Goal: Information Seeking & Learning: Check status

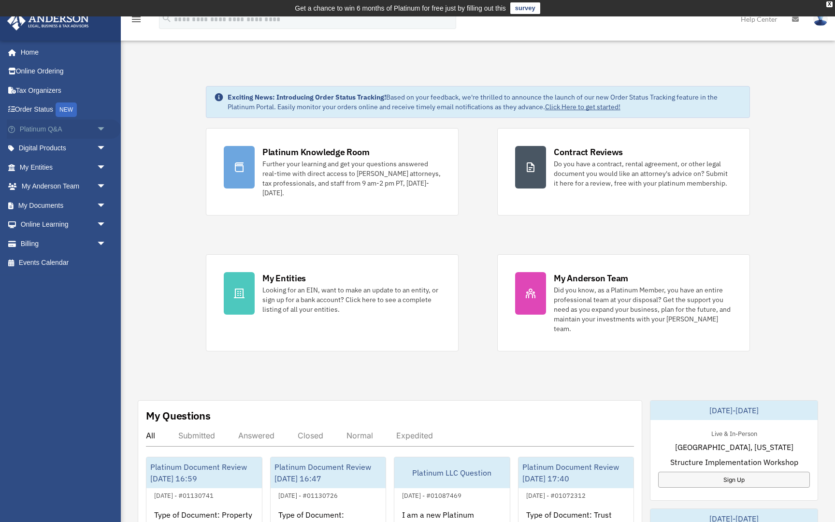
click at [100, 127] on span "arrow_drop_down" at bounding box center [106, 129] width 19 height 20
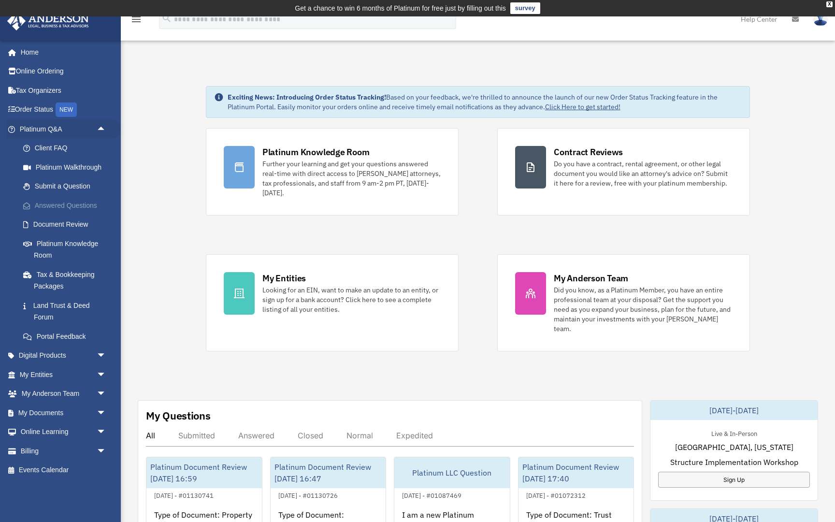
click at [75, 204] on link "Answered Questions" at bounding box center [67, 205] width 107 height 19
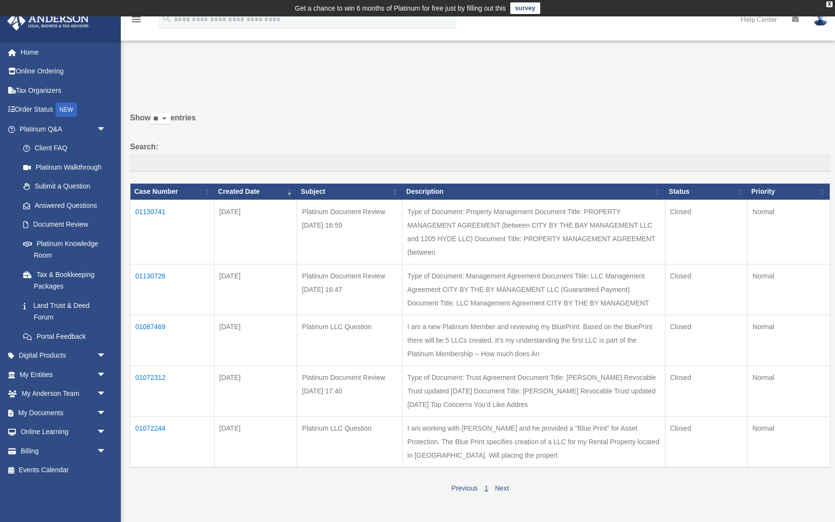
click at [159, 267] on td "01130726" at bounding box center [173, 289] width 84 height 51
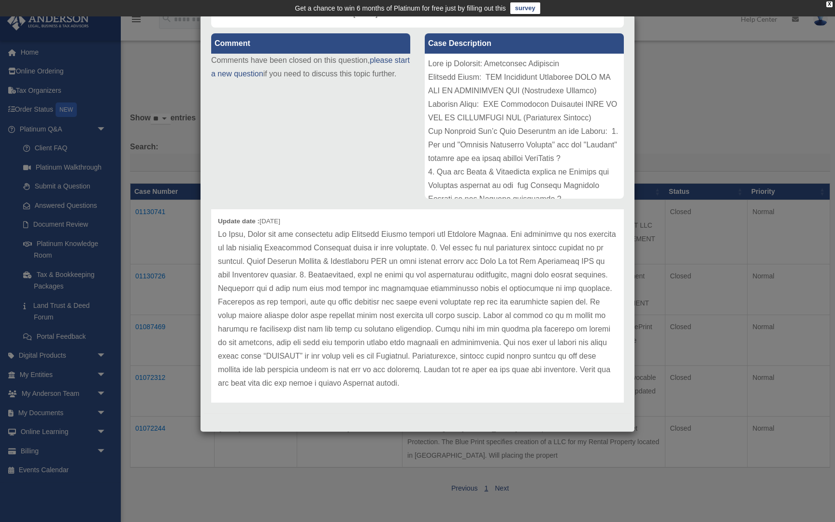
scroll to position [101, 0]
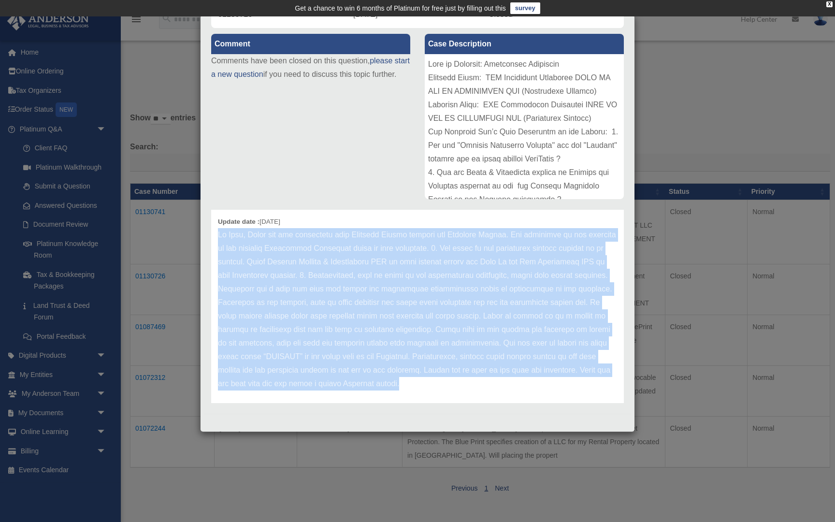
drag, startPoint x: 416, startPoint y: 383, endPoint x: 216, endPoint y: 236, distance: 247.7
click at [216, 236] on div "Update date : 10-02-2025" at bounding box center [417, 309] width 413 height 203
copy p "Hi Greg, Thank you for submitting your Document Review through the Platinum Por…"
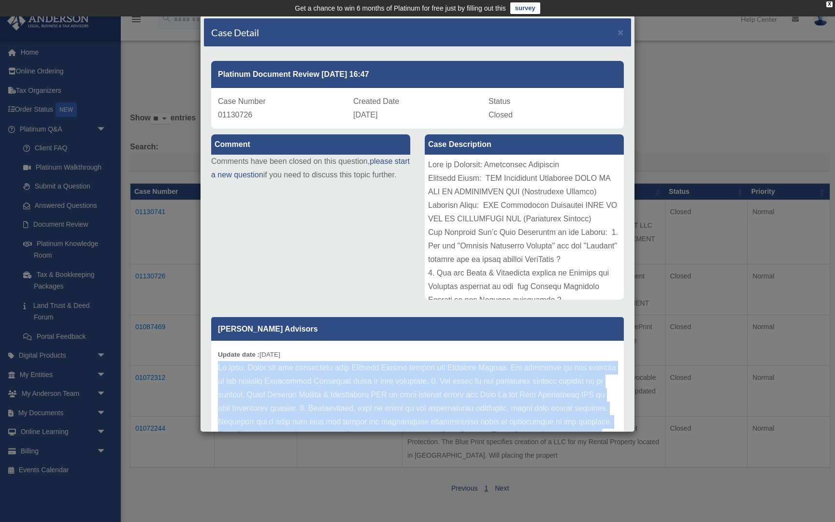
scroll to position [0, 0]
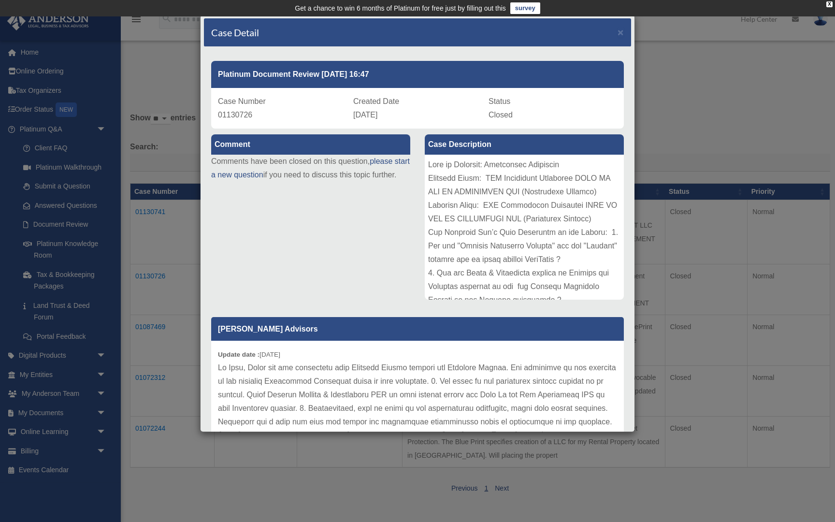
click at [487, 178] on div at bounding box center [524, 227] width 199 height 145
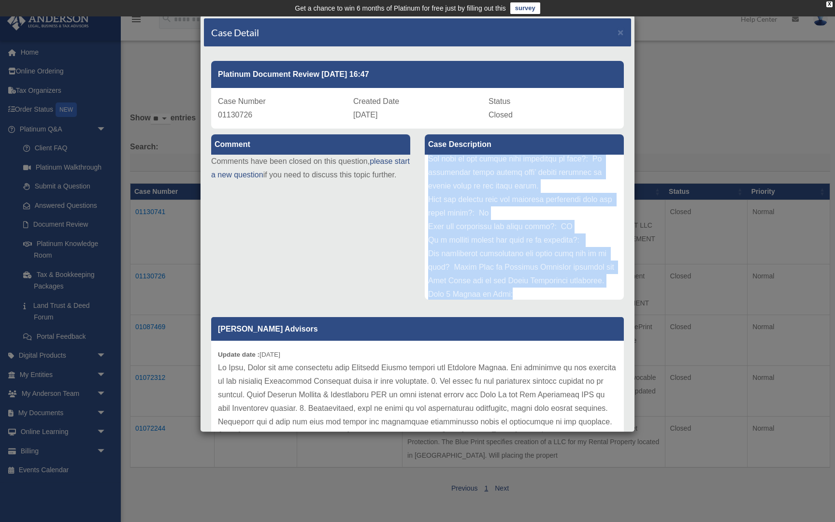
scroll to position [430, 0]
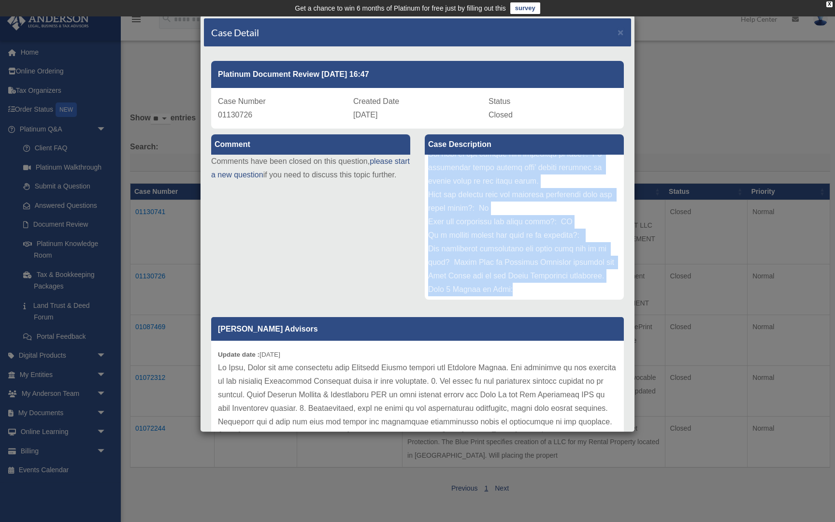
drag, startPoint x: 430, startPoint y: 165, endPoint x: 581, endPoint y: 304, distance: 205.0
click at [581, 304] on div "Case Description" at bounding box center [525, 218] width 214 height 178
copy div "Type of Document: Management Agreement Document Title: LLC Management Agreement…"
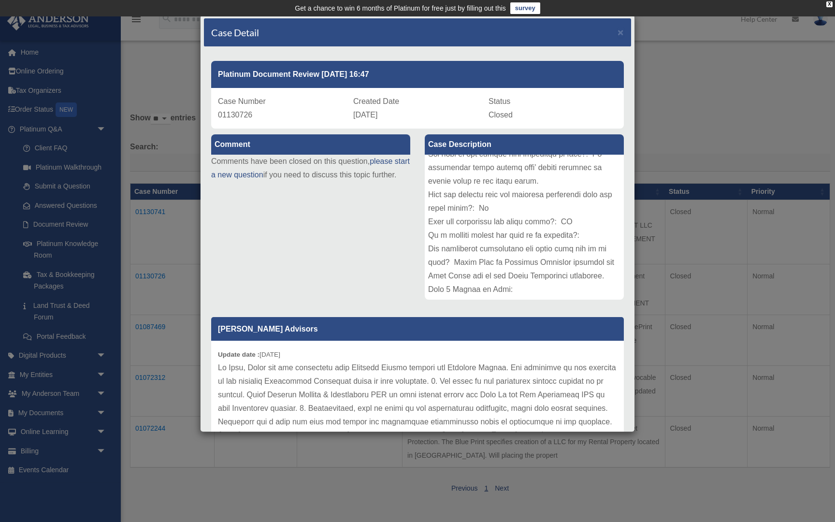
click at [244, 364] on p at bounding box center [417, 442] width 399 height 162
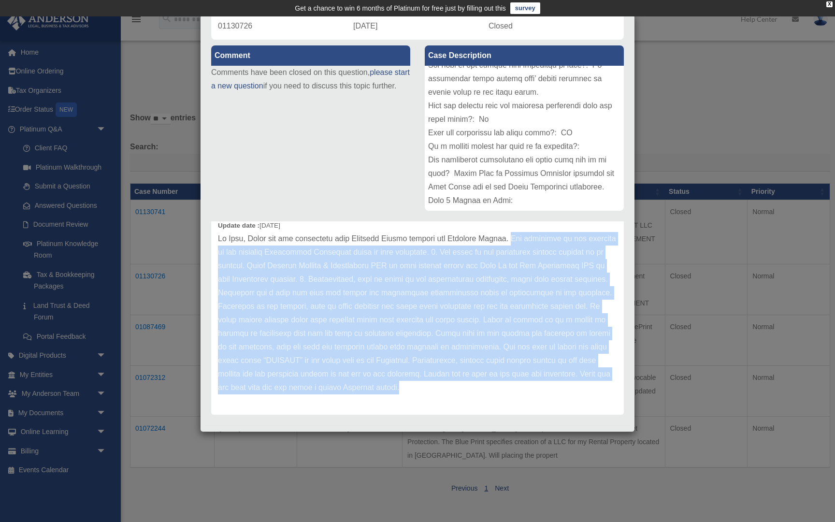
scroll to position [101, 0]
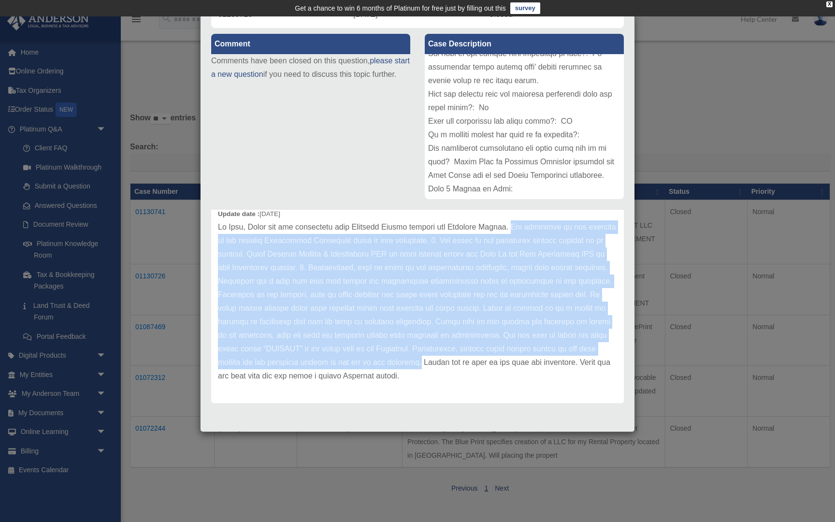
drag, startPoint x: 516, startPoint y: 368, endPoint x: 426, endPoint y: 357, distance: 91.1
click at [426, 357] on p at bounding box center [417, 301] width 399 height 162
copy p "The following is our feedback on the attached Management Agreement based on you…"
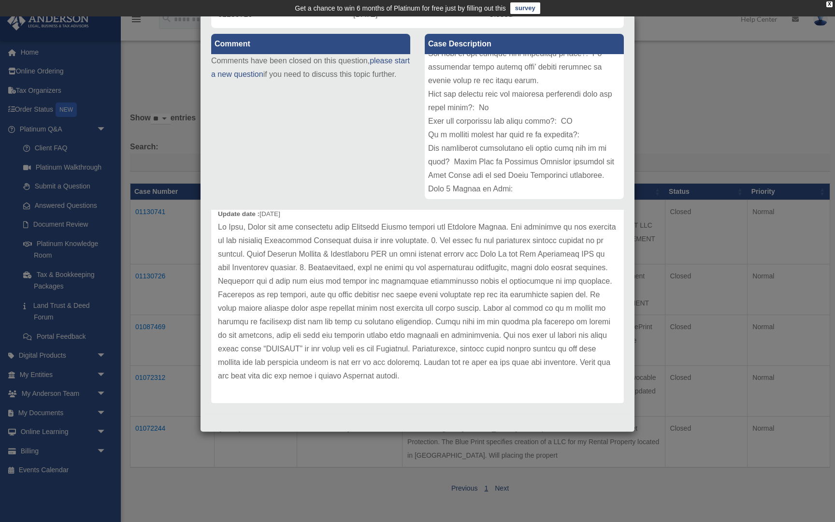
click at [313, 136] on div "Comment Comments have been closed on this question, please start a new question…" at bounding box center [417, 217] width 427 height 379
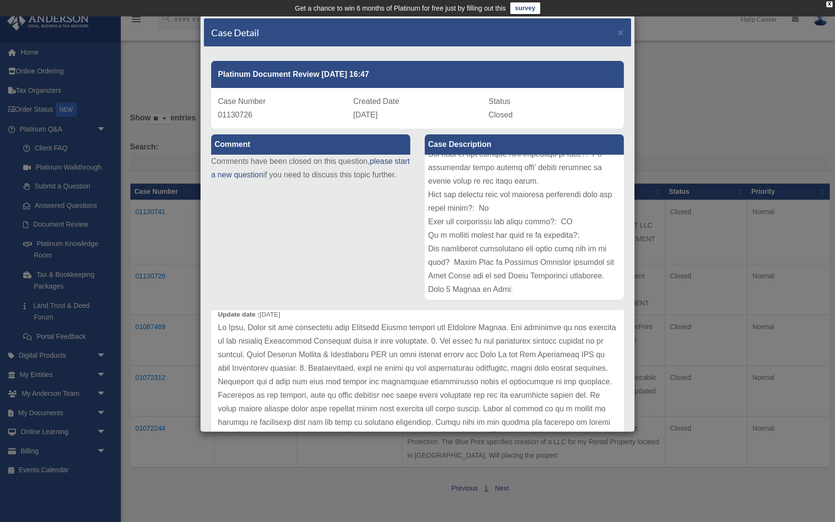
scroll to position [0, 0]
click at [621, 31] on span "×" at bounding box center [621, 32] width 6 height 11
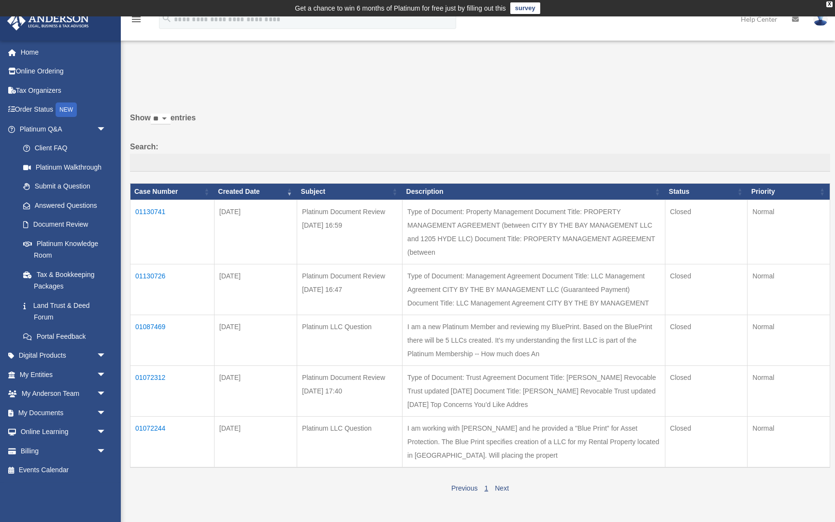
drag, startPoint x: 169, startPoint y: 268, endPoint x: 132, endPoint y: 268, distance: 36.7
click at [132, 268] on td "01130726" at bounding box center [173, 289] width 84 height 51
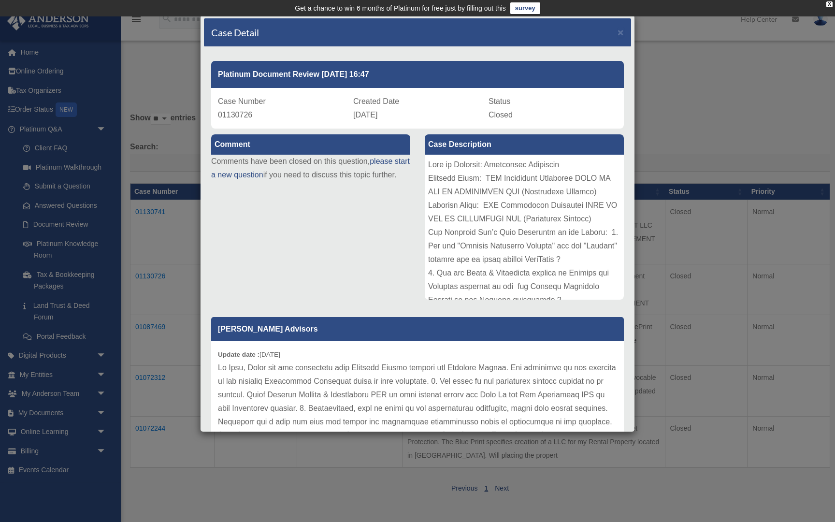
drag, startPoint x: 257, startPoint y: 116, endPoint x: 216, endPoint y: 119, distance: 40.8
click at [216, 119] on div "Case Number 01130726 Created Date October 1, 2025 Status Closed" at bounding box center [417, 108] width 413 height 41
drag, startPoint x: 257, startPoint y: 117, endPoint x: 216, endPoint y: 117, distance: 41.6
click at [216, 117] on div "Case Number 01130726 Created Date October 1, 2025 Status Closed" at bounding box center [417, 108] width 413 height 41
copy span "01130726"
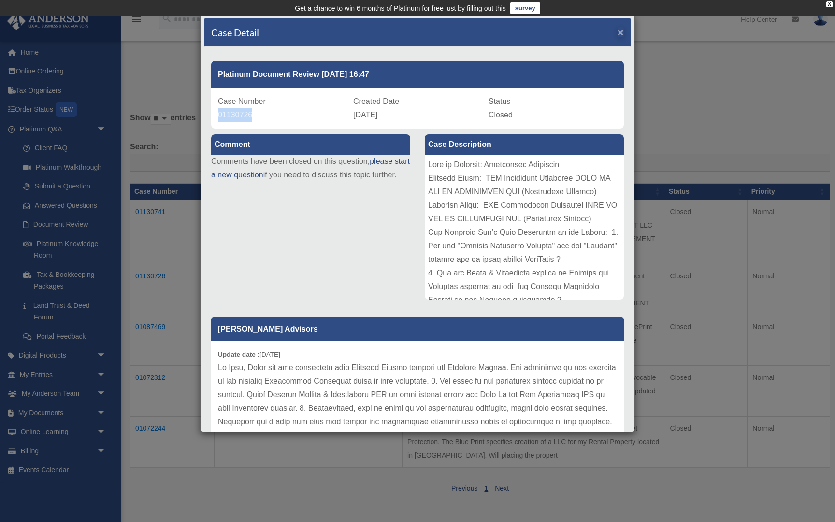
click at [619, 32] on span "×" at bounding box center [621, 32] width 6 height 11
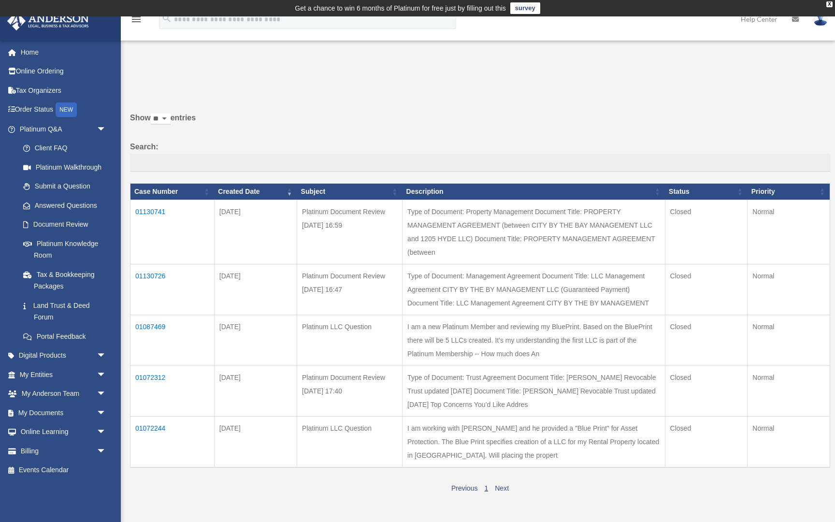
click at [159, 217] on td "01130741" at bounding box center [173, 232] width 84 height 64
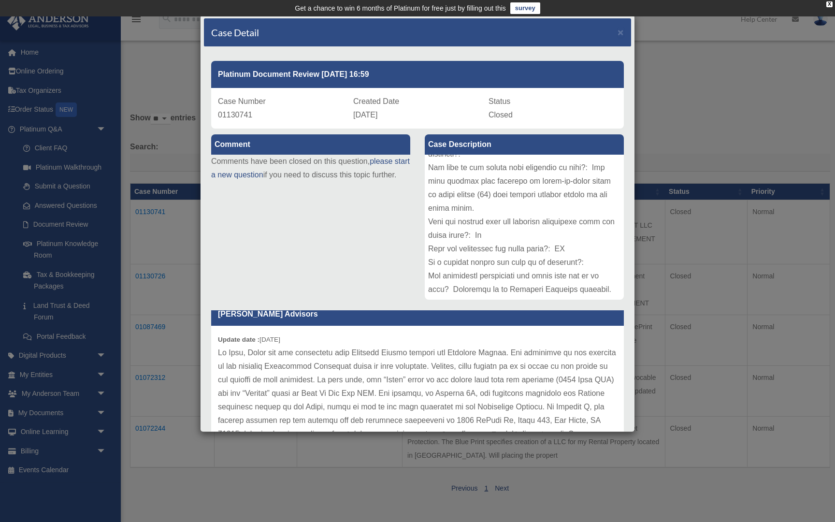
scroll to position [363, 0]
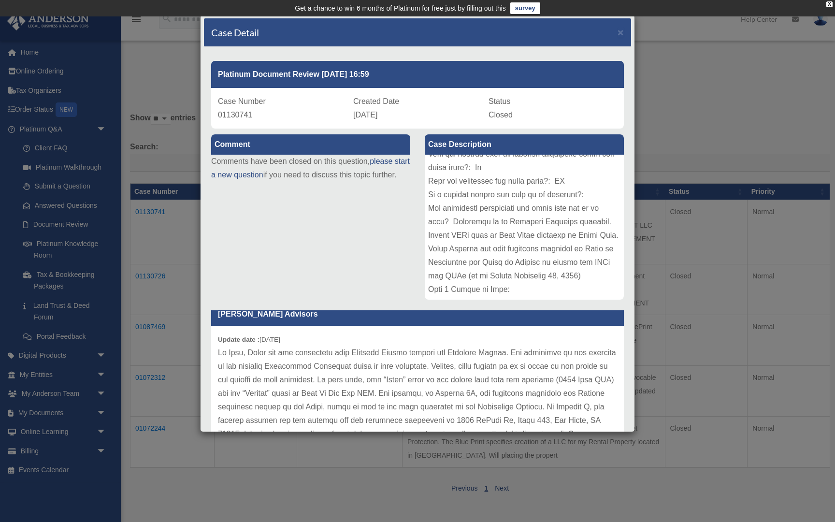
drag, startPoint x: 496, startPoint y: 165, endPoint x: 569, endPoint y: 341, distance: 191.0
click at [569, 341] on div "Comment Comments have been closed on this question, please start a new question…" at bounding box center [417, 318] width 427 height 379
copy div "Property Management Document Title: PROPERTY MANAGEMENT AGREEMENT (between CITY…"
click at [384, 244] on div "Comment Comments have been closed on this question, please start a new question…" at bounding box center [417, 318] width 427 height 379
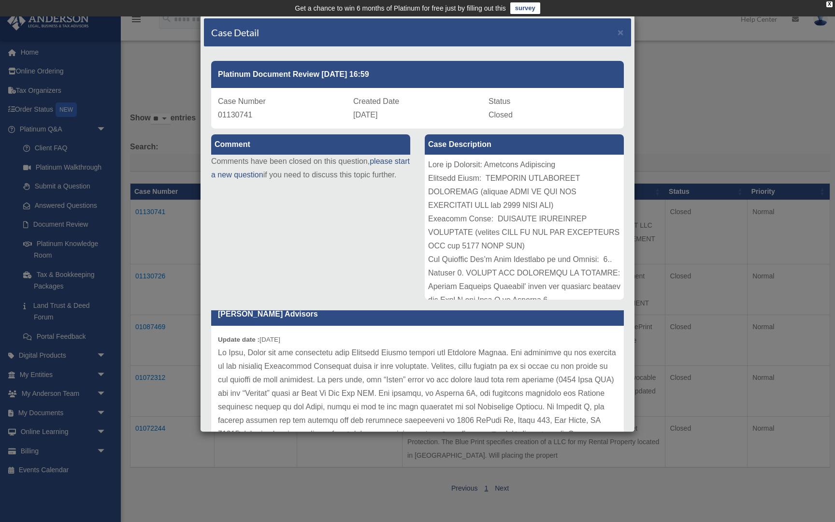
scroll to position [0, 0]
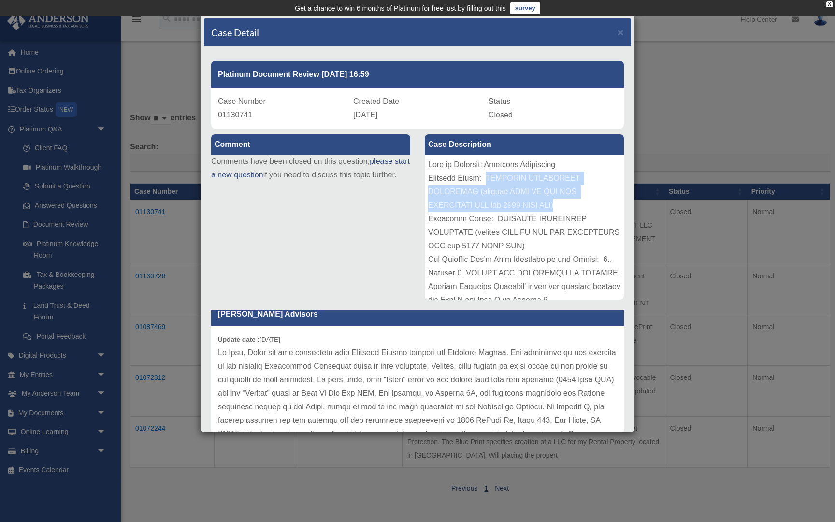
drag, startPoint x: 487, startPoint y: 178, endPoint x: 577, endPoint y: 200, distance: 93.1
click at [577, 200] on div at bounding box center [524, 227] width 199 height 145
copy div "PROPERTY MANAGEMENT AGREEMENT (between CITY BY THE BAY MANAGEMENT LLC and 1205 …"
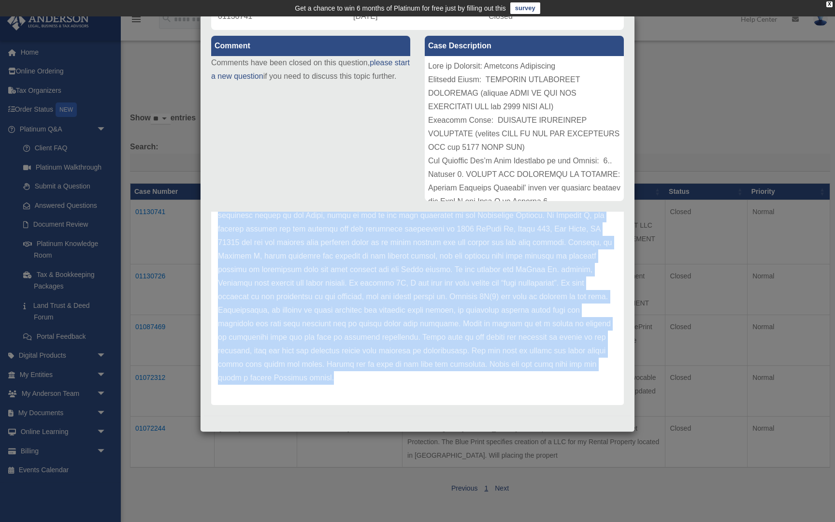
scroll to position [101, 0]
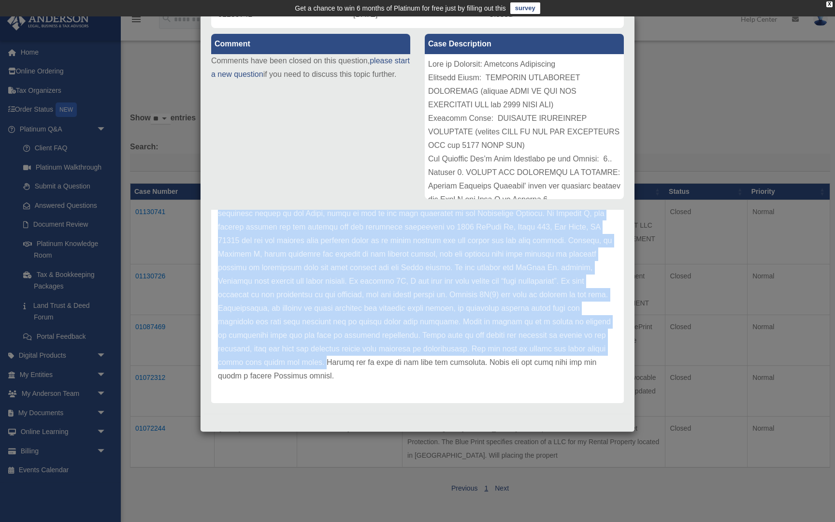
drag, startPoint x: 517, startPoint y: 347, endPoint x: 301, endPoint y: 354, distance: 216.3
click at [301, 354] on p at bounding box center [417, 268] width 399 height 230
copy p "The following is our feedback on the attached Management Agreement based on you…"
